Goal: Transaction & Acquisition: Register for event/course

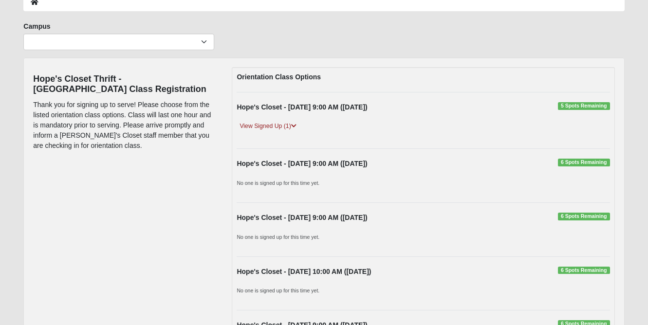
scroll to position [81, 0]
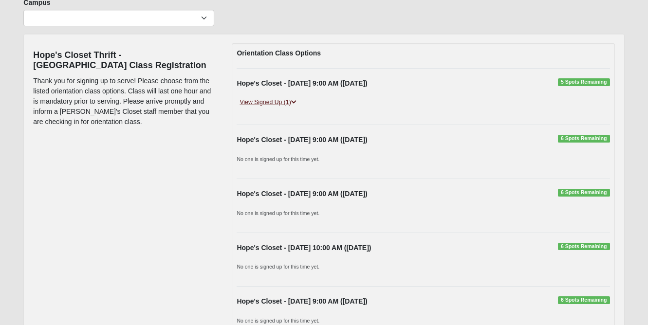
click at [283, 104] on link "View Signed Up (1)" at bounding box center [268, 102] width 62 height 10
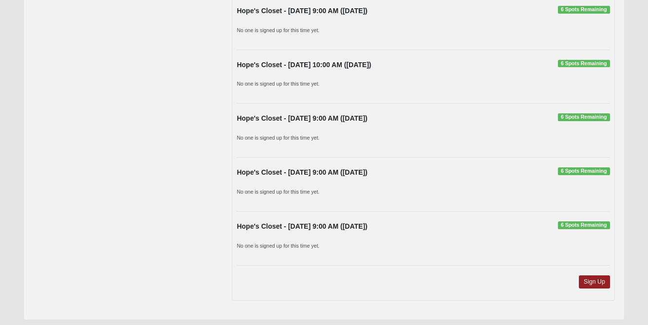
scroll to position [300, 0]
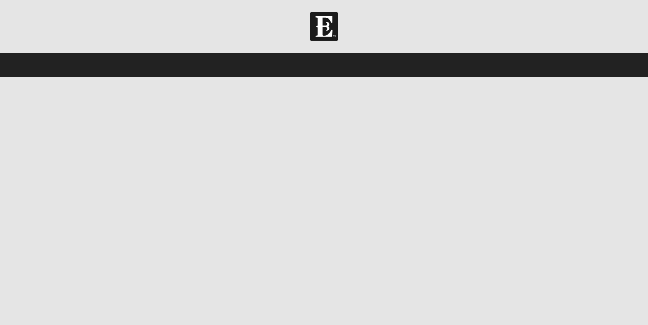
select select "4"
select select "22"
select select "2000"
select select "4"
select select "22"
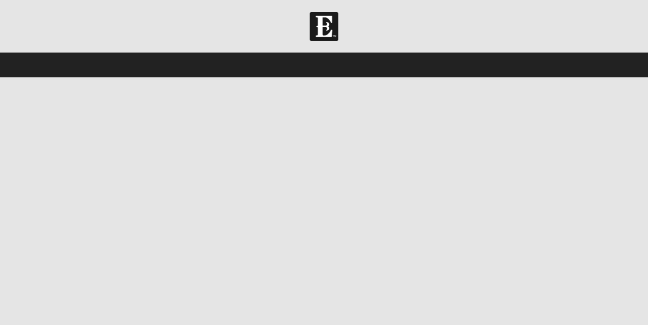
select select "2000"
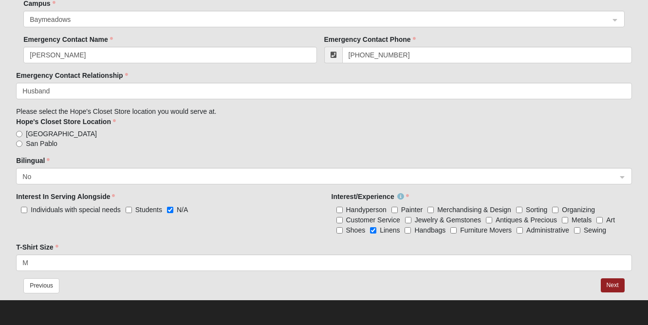
scroll to position [592, 0]
click at [612, 283] on button "Next" at bounding box center [613, 286] width 24 height 14
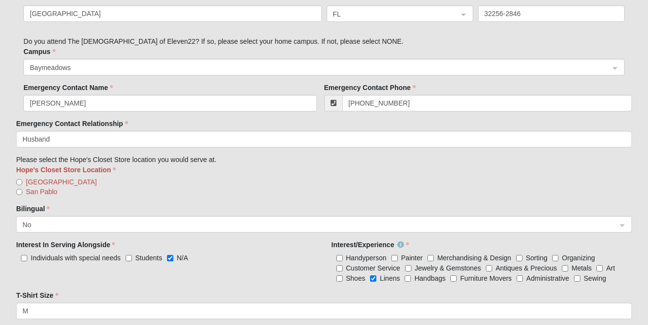
click at [20, 192] on input "San Pablo" at bounding box center [19, 192] width 6 height 6
radio input "true"
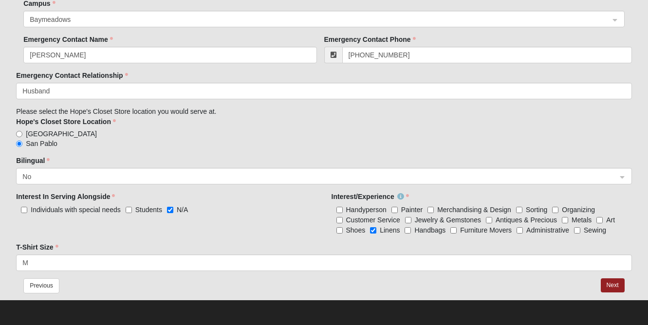
scroll to position [640, 0]
click at [608, 283] on button "Next" at bounding box center [613, 286] width 24 height 14
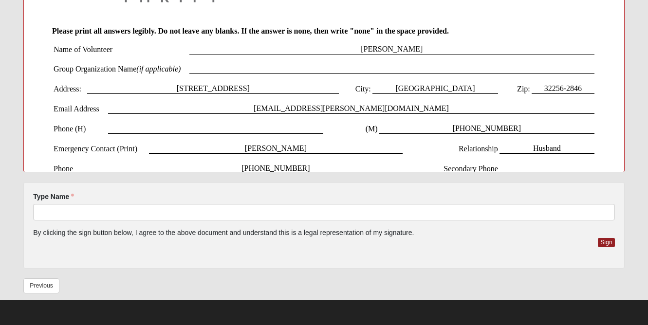
scroll to position [216, 0]
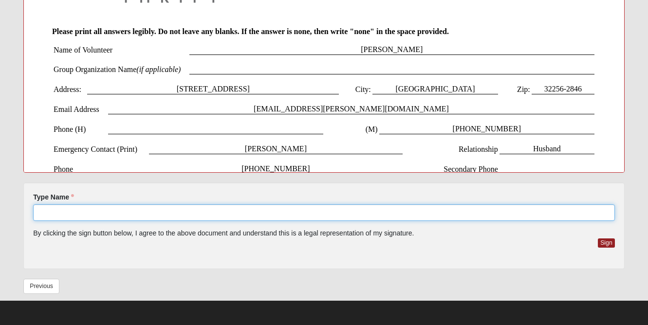
click at [286, 216] on input "Type Name" at bounding box center [324, 213] width 582 height 17
type input "[PERSON_NAME]"
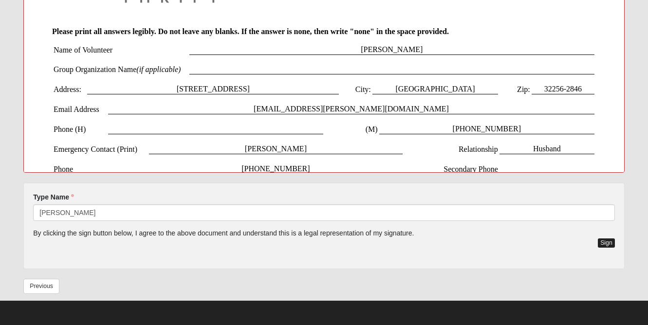
click at [606, 240] on button "Sign" at bounding box center [606, 243] width 17 height 9
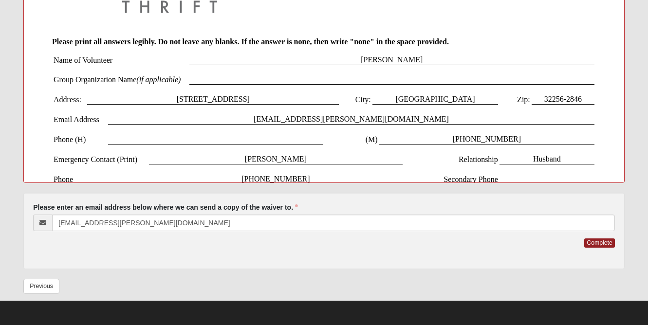
click at [606, 240] on button "Complete" at bounding box center [599, 243] width 30 height 9
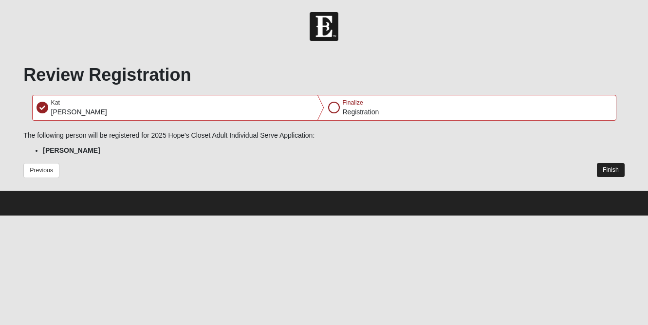
click at [610, 168] on button "Finish" at bounding box center [611, 170] width 28 height 14
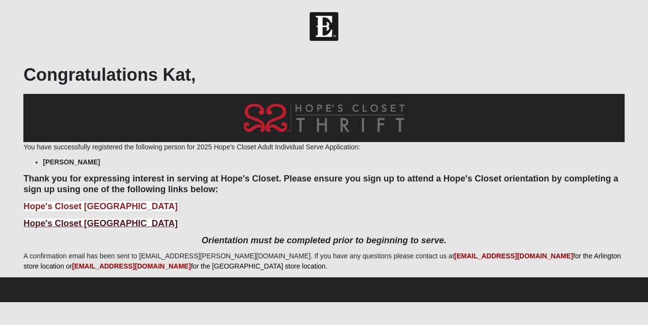
click at [127, 220] on b "Hope's Closet [GEOGRAPHIC_DATA]" at bounding box center [100, 224] width 154 height 10
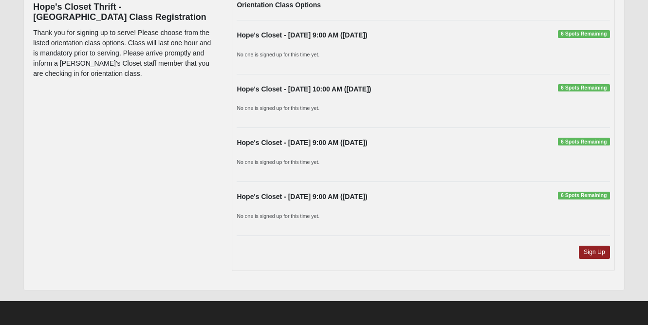
scroll to position [129, 0]
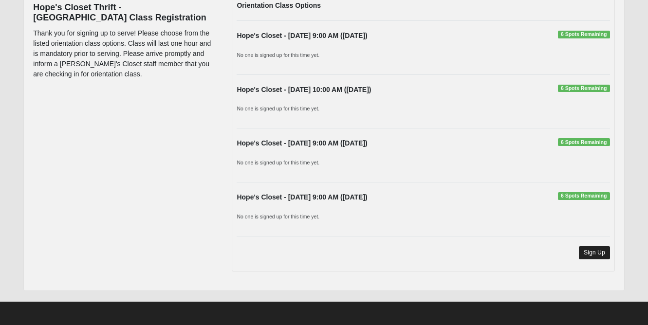
click at [587, 253] on link "Sign Up" at bounding box center [594, 252] width 31 height 13
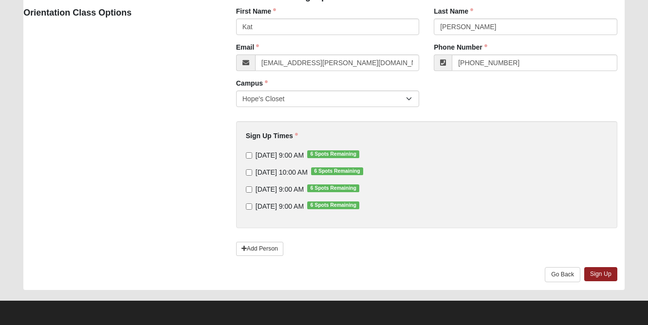
scroll to position [94, 0]
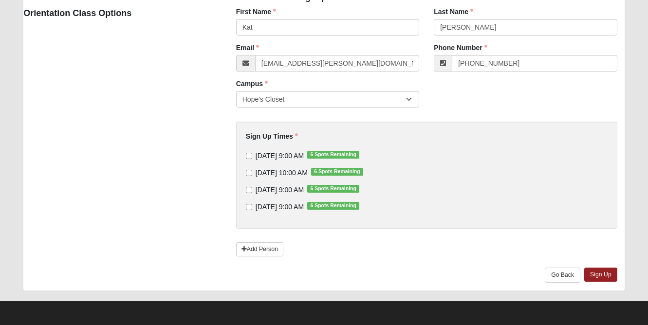
click at [248, 156] on input "[DATE] 9:00 AM 6 Spots Remaining" at bounding box center [249, 156] width 6 height 6
checkbox input "true"
click at [606, 277] on link "Sign Up" at bounding box center [600, 275] width 33 height 14
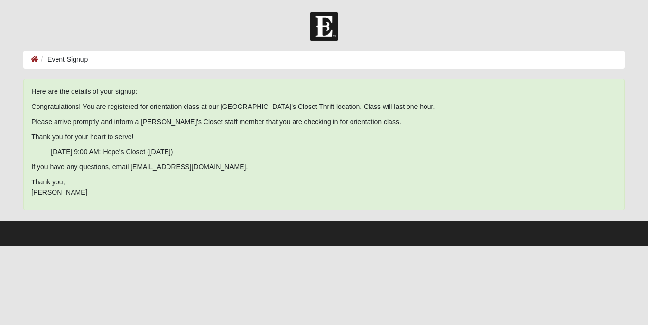
scroll to position [0, 0]
